Goal: Navigation & Orientation: Find specific page/section

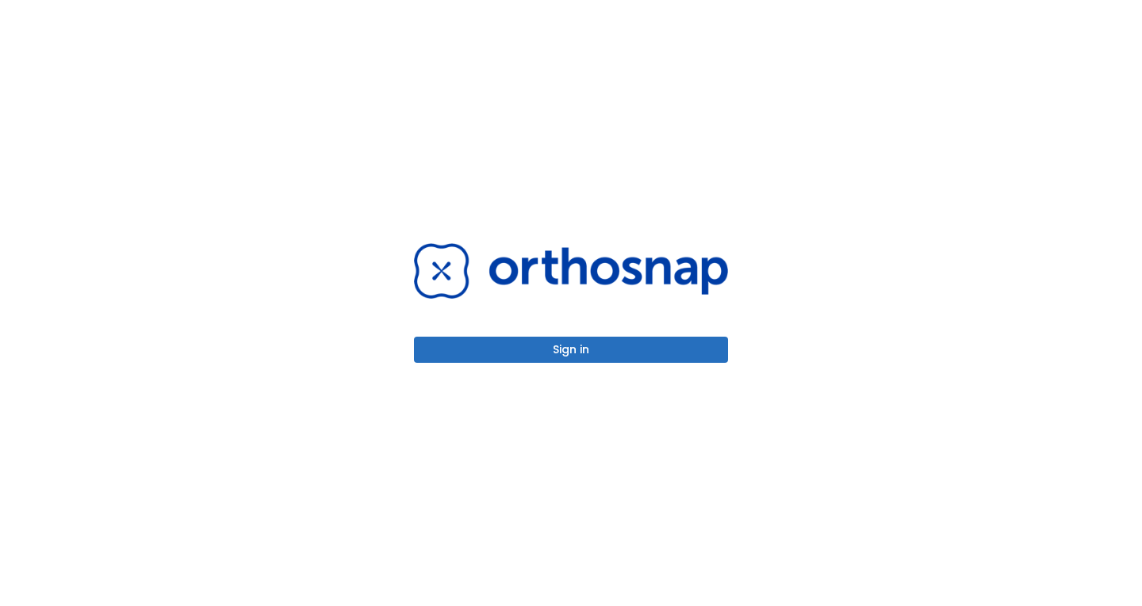
click at [594, 353] on button "Sign in" at bounding box center [571, 350] width 314 height 26
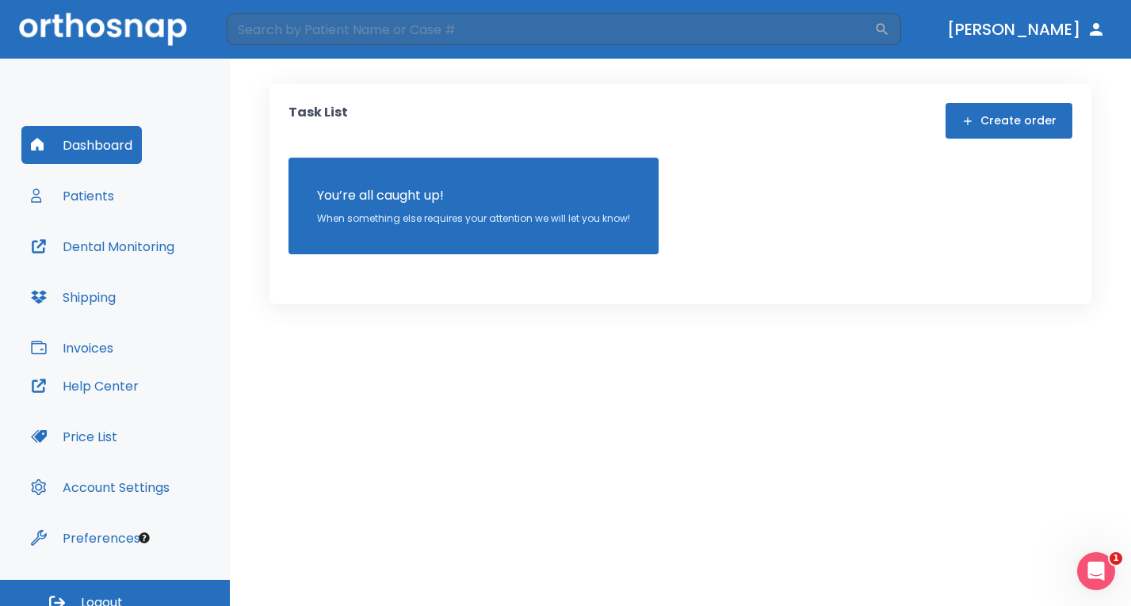
scroll to position [17, 0]
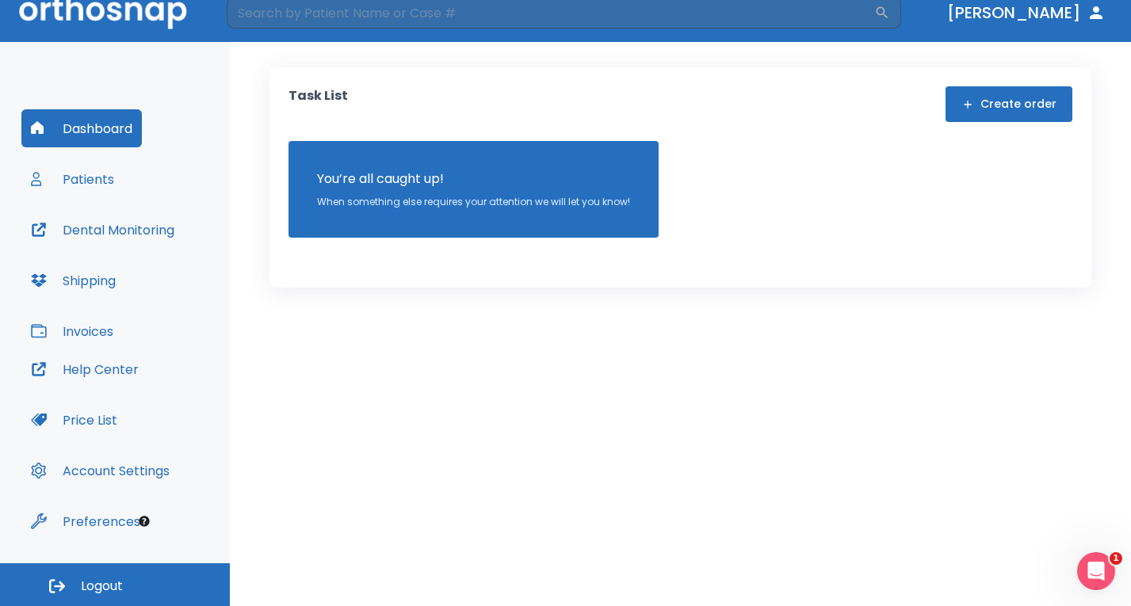
click at [91, 335] on button "Invoices" at bounding box center [71, 331] width 101 height 38
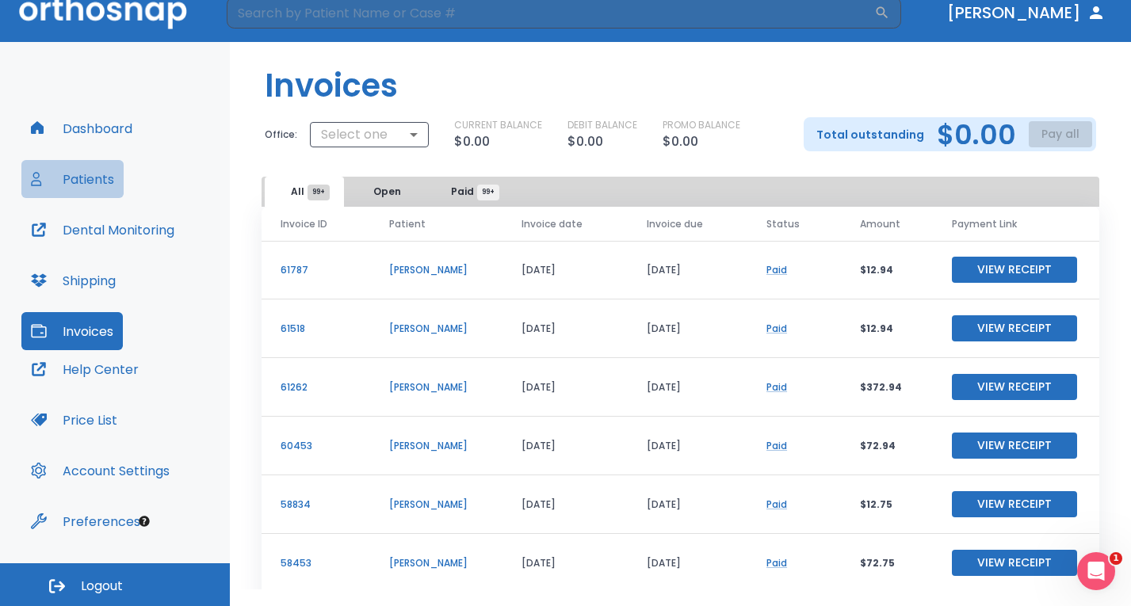
click at [87, 182] on button "Patients" at bounding box center [72, 179] width 102 height 38
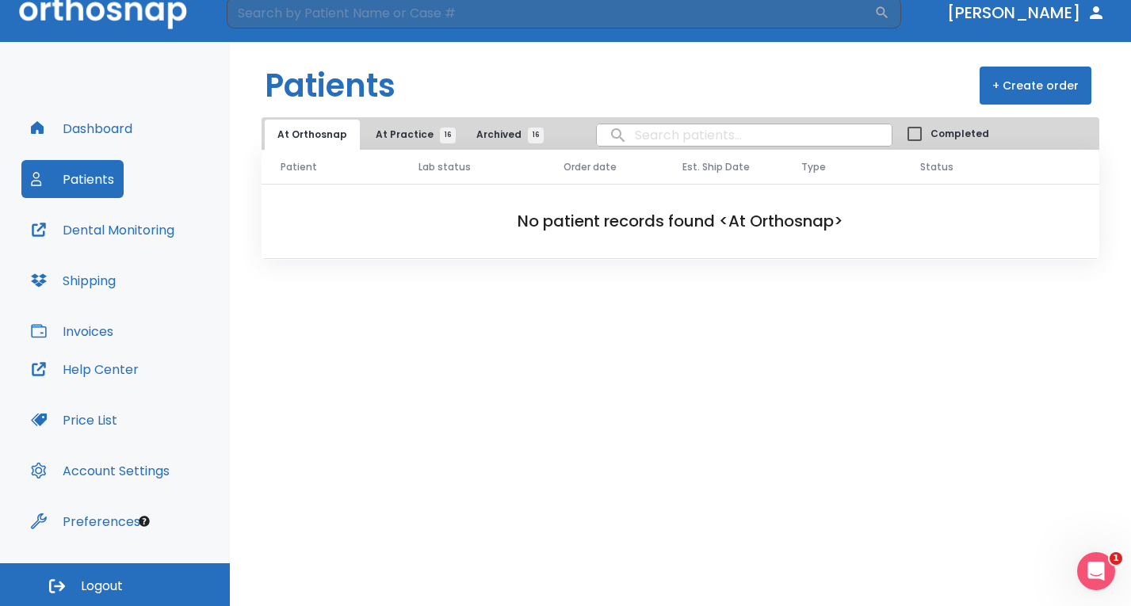
click at [396, 135] on span "At Practice 16" at bounding box center [412, 135] width 72 height 14
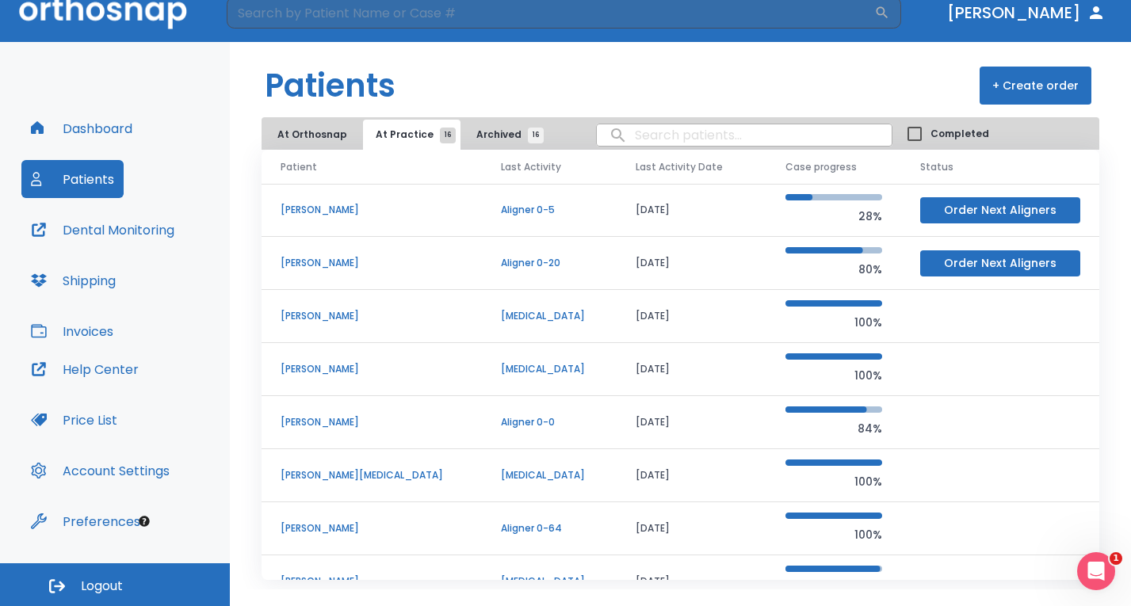
click at [304, 135] on button "At Orthosnap" at bounding box center [312, 135] width 95 height 30
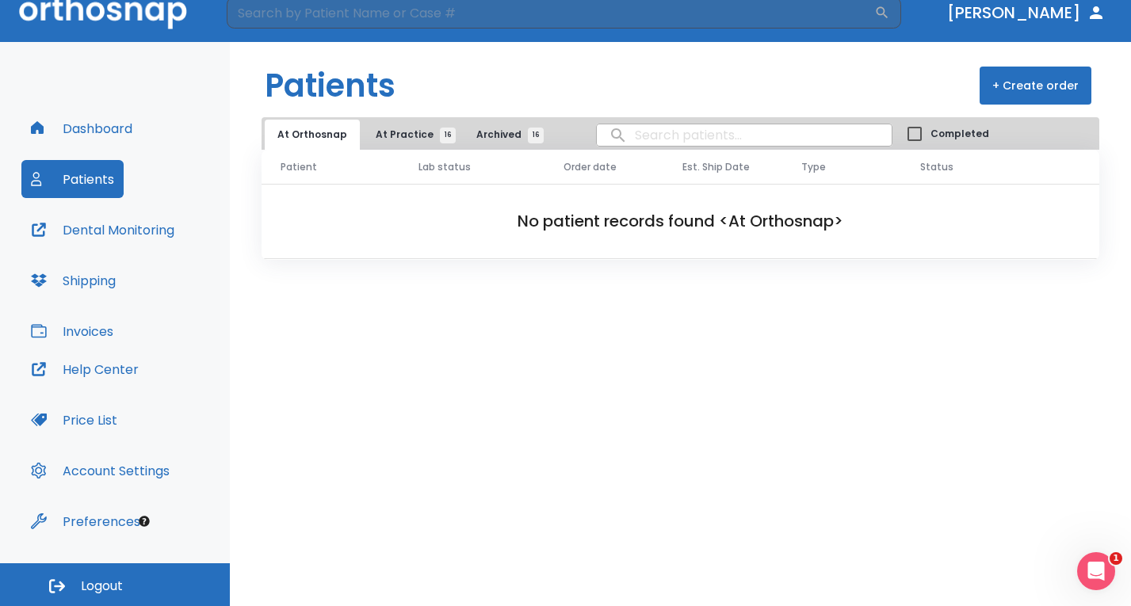
click at [96, 174] on button "Patients" at bounding box center [72, 179] width 102 height 38
click at [143, 230] on button "Dental Monitoring" at bounding box center [102, 230] width 163 height 38
